Goal: Task Accomplishment & Management: Use online tool/utility

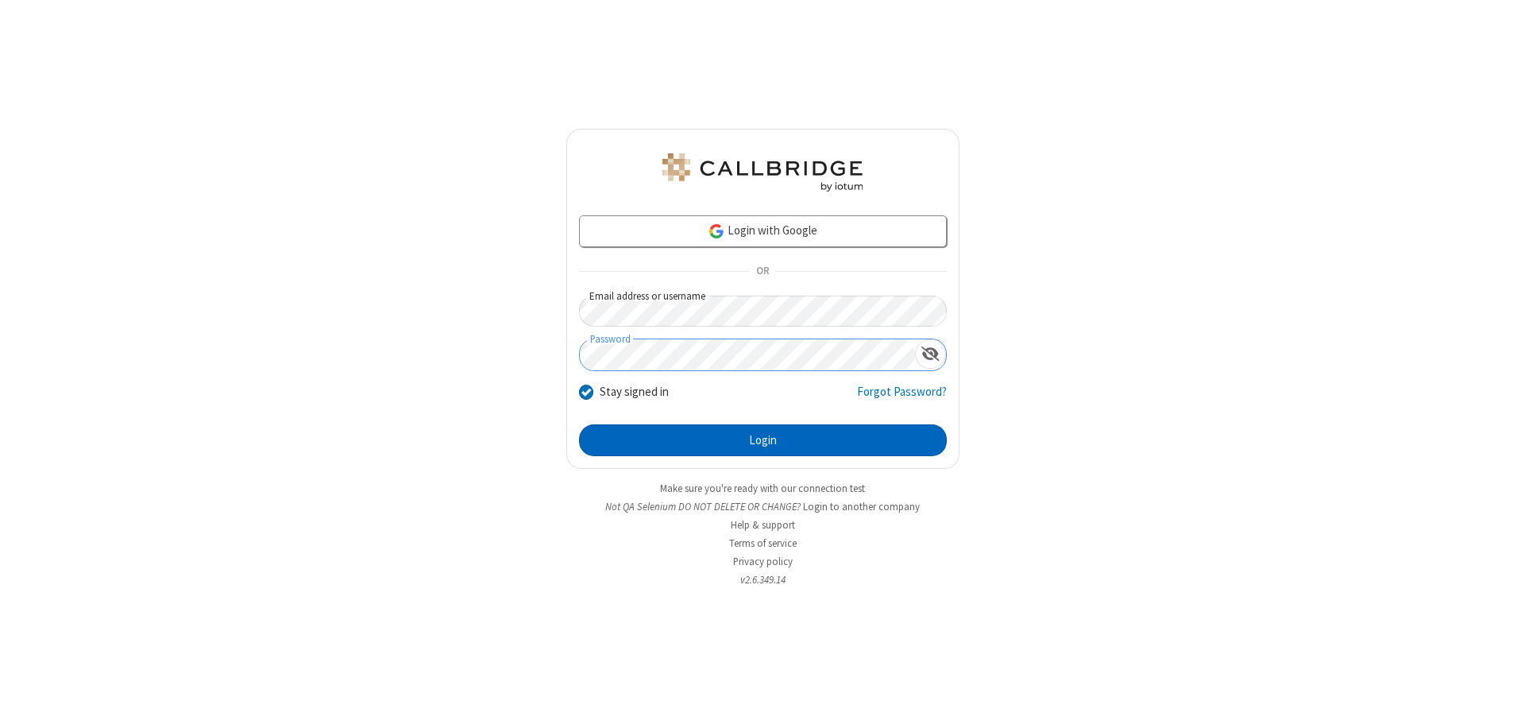
click at [763, 440] on button "Login" at bounding box center [763, 440] width 368 height 32
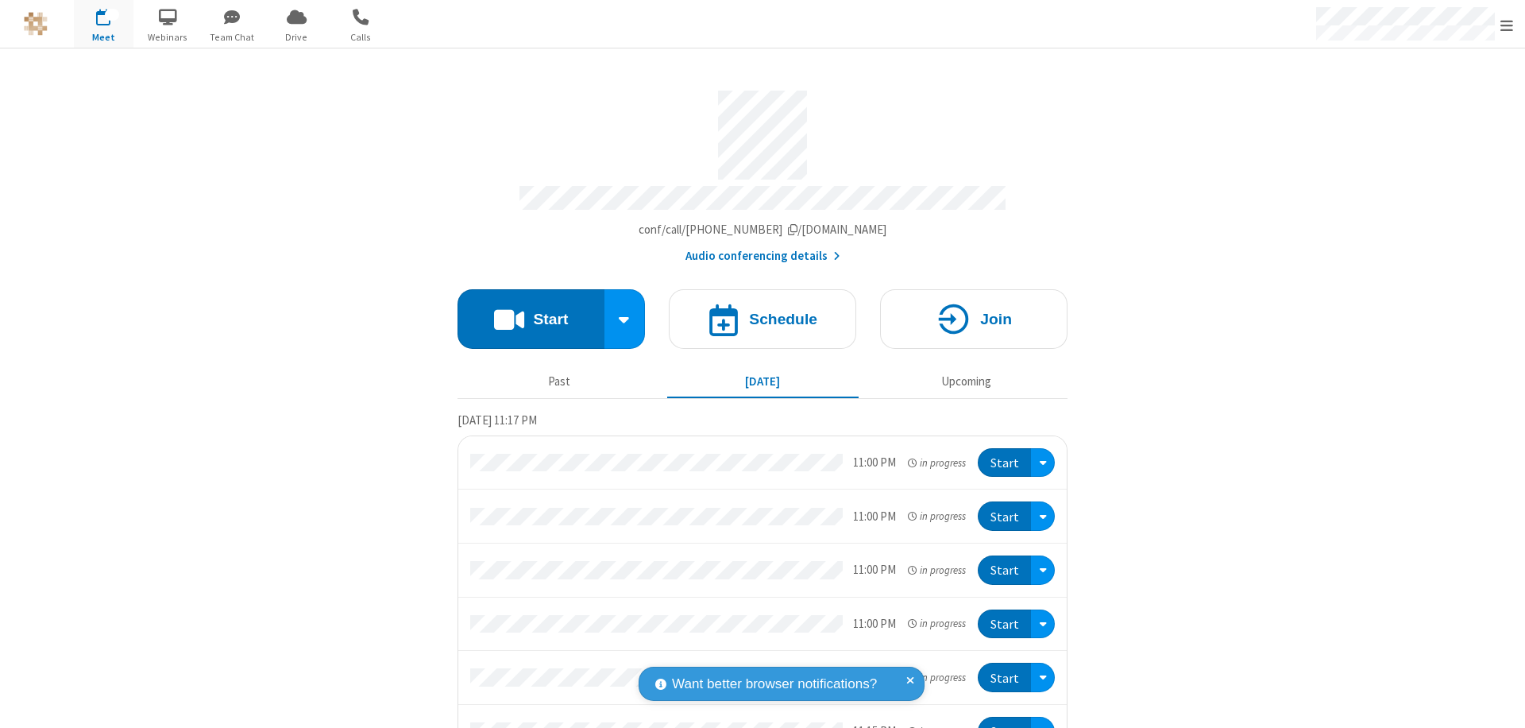
click at [524, 311] on button "Start" at bounding box center [531, 319] width 147 height 60
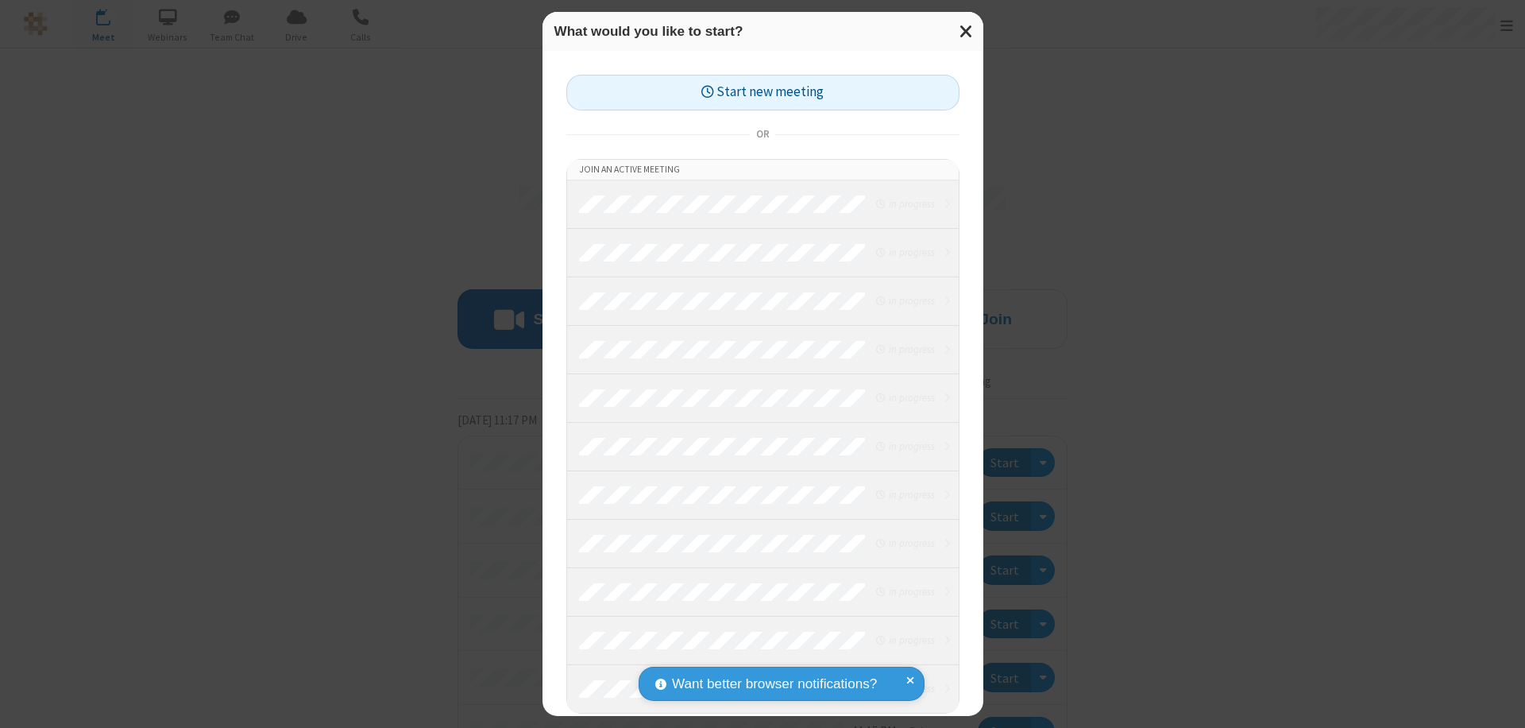
click at [763, 92] on button "Start new meeting" at bounding box center [762, 93] width 393 height 36
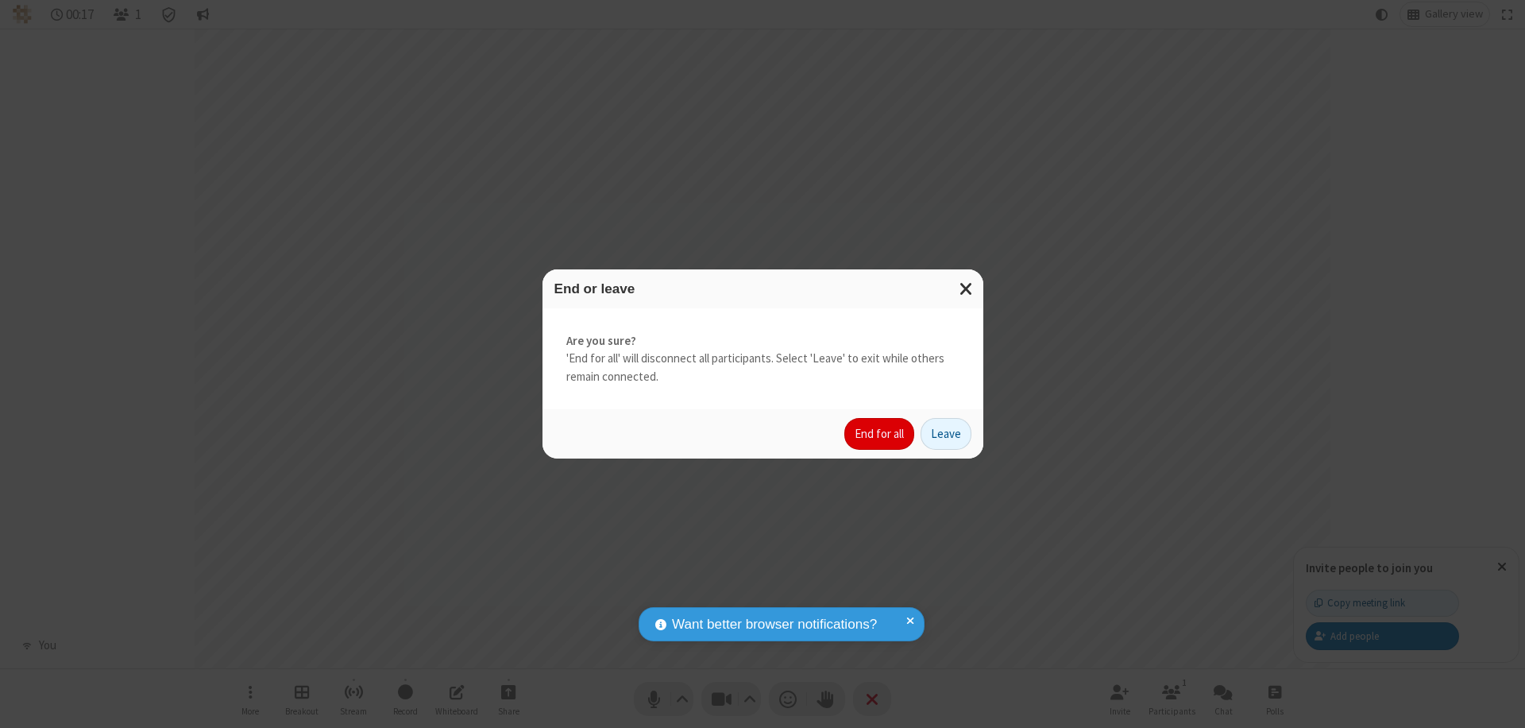
click at [880, 434] on button "End for all" at bounding box center [879, 434] width 70 height 32
